Goal: Information Seeking & Learning: Compare options

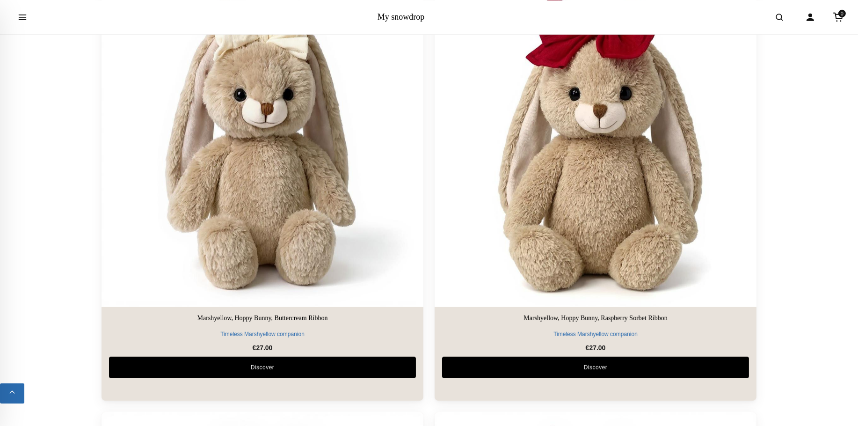
scroll to position [913, 0]
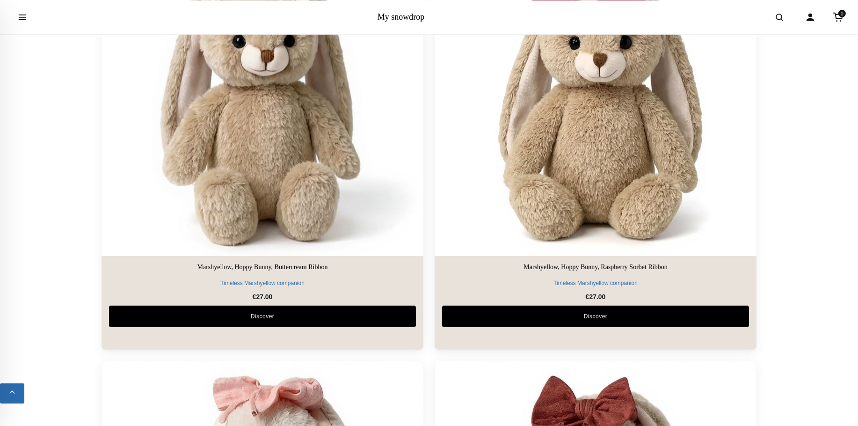
click at [362, 166] on img at bounding box center [263, 95] width 338 height 338
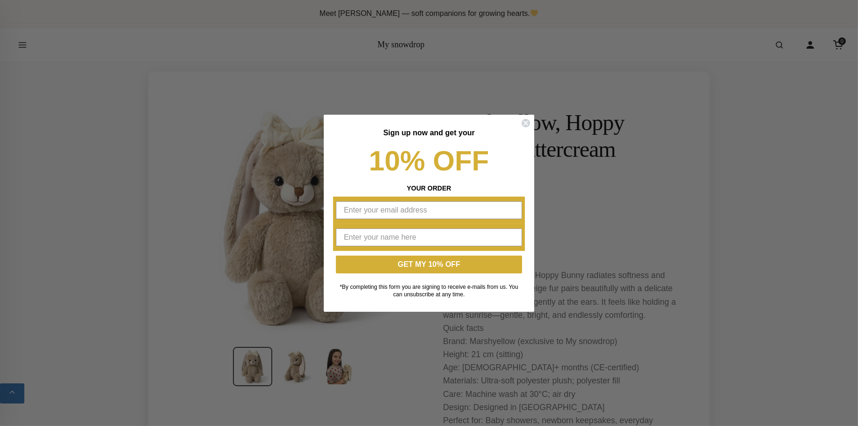
scroll to position [304, 0]
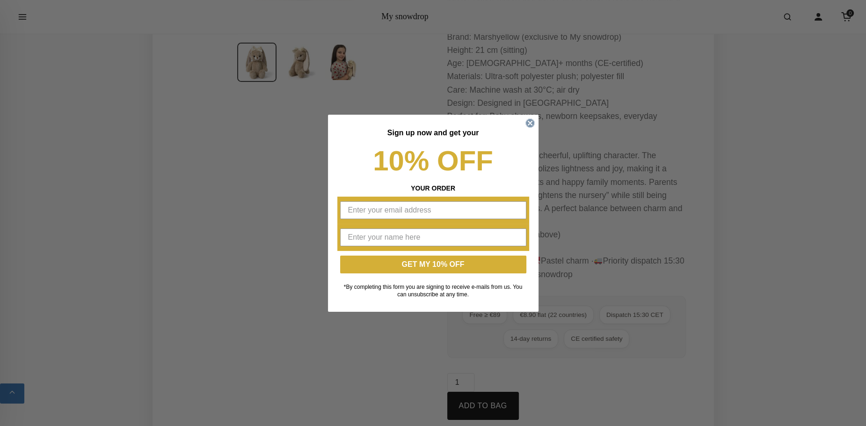
click at [532, 124] on icon "Close dialog" at bounding box center [530, 123] width 4 height 4
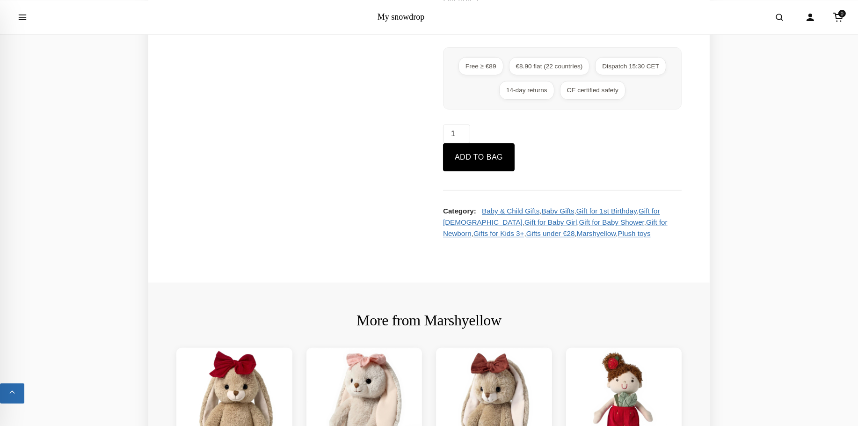
scroll to position [806, 0]
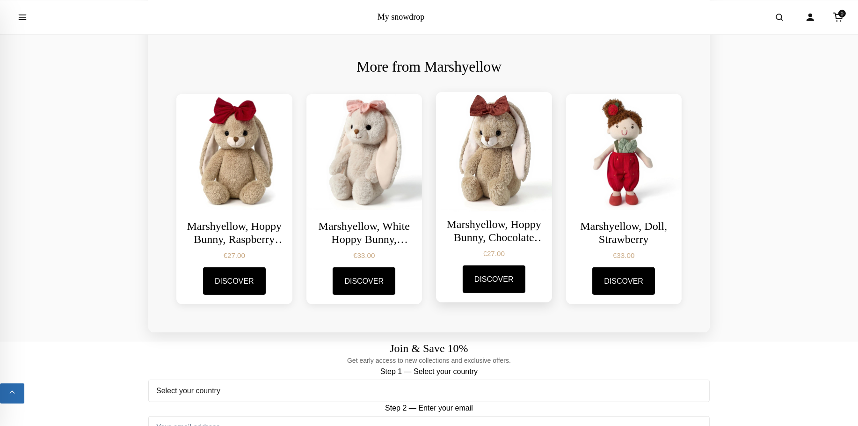
click at [516, 187] on img at bounding box center [494, 150] width 122 height 122
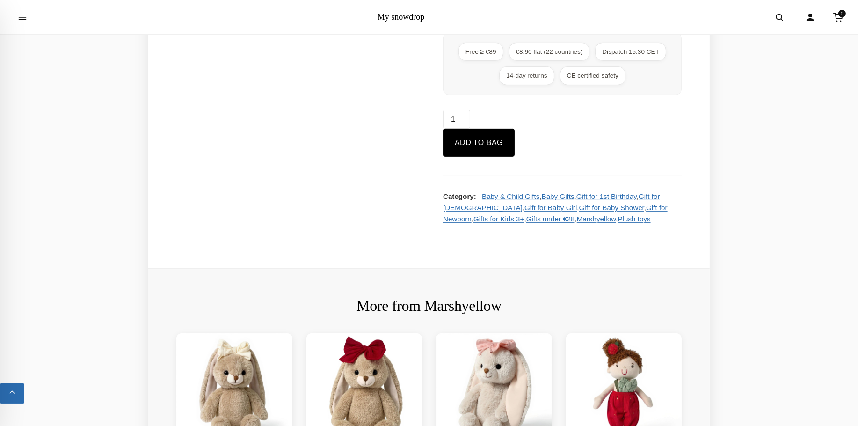
scroll to position [710, 0]
